Goal: Navigation & Orientation: Find specific page/section

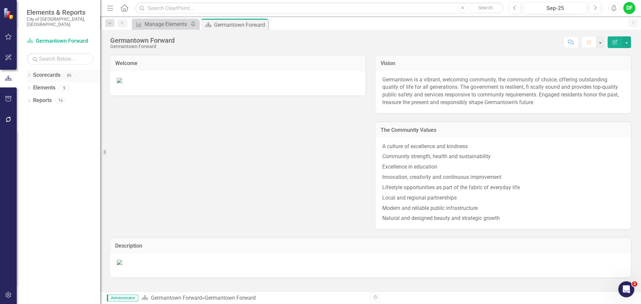
click at [28, 74] on icon "Dropdown" at bounding box center [29, 76] width 5 height 4
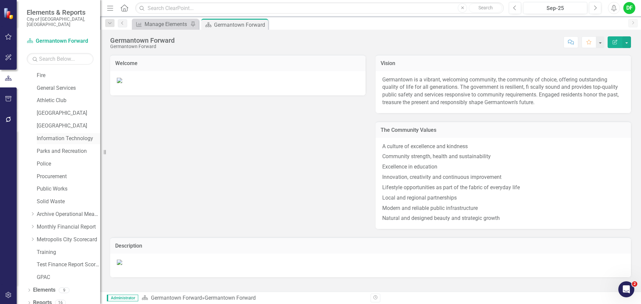
scroll to position [126, 0]
click at [34, 224] on icon "Dropdown" at bounding box center [32, 226] width 5 height 4
click at [52, 236] on link "General Fund" at bounding box center [71, 240] width 57 height 8
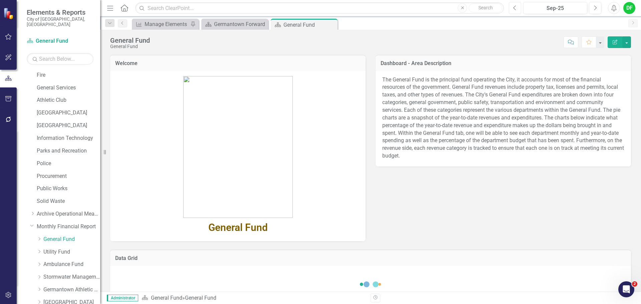
click at [517, 10] on button "Previous" at bounding box center [515, 8] width 12 height 12
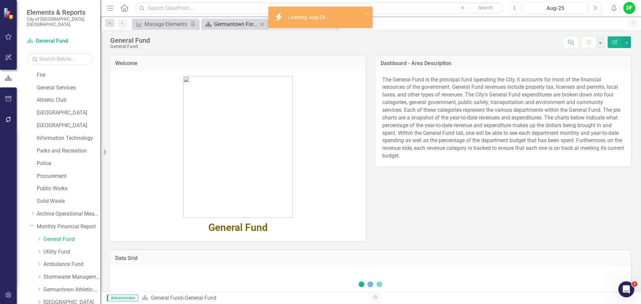
click at [222, 27] on div "Germantown Forward" at bounding box center [236, 24] width 44 height 8
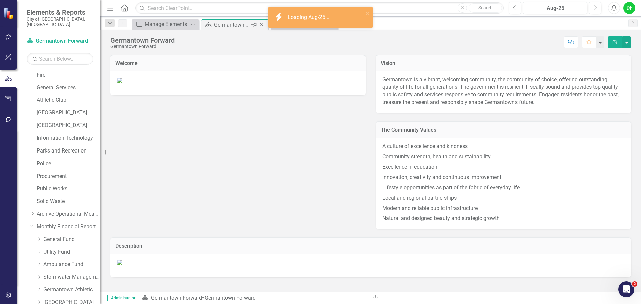
click at [262, 25] on icon "Close" at bounding box center [261, 24] width 7 height 5
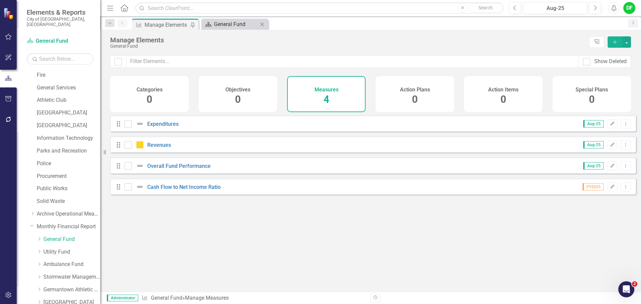
click at [218, 24] on div "General Fund" at bounding box center [236, 24] width 44 height 8
